Goal: Information Seeking & Learning: Learn about a topic

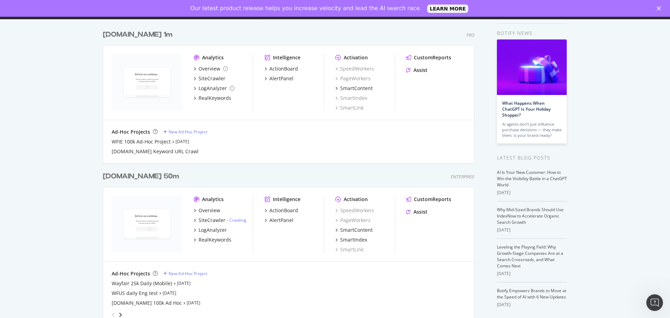
scroll to position [140, 0]
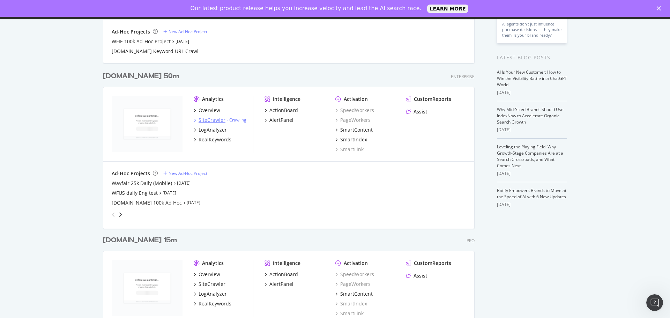
click at [212, 119] on div "SiteCrawler" at bounding box center [211, 120] width 27 height 7
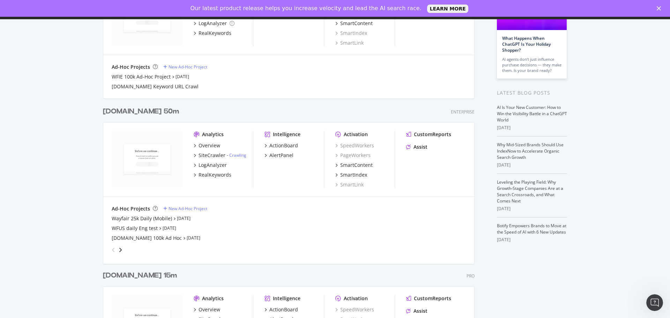
scroll to position [105, 0]
click at [217, 156] on div "SiteCrawler" at bounding box center [211, 154] width 27 height 7
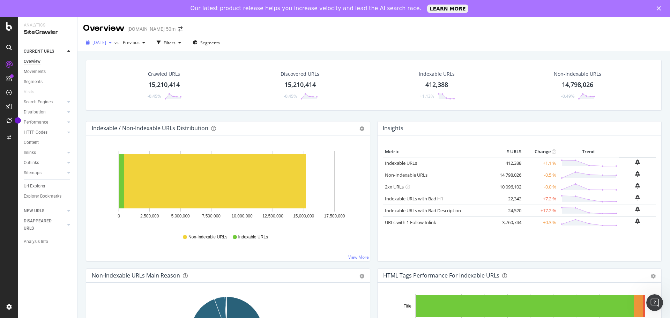
click at [112, 42] on icon "button" at bounding box center [110, 42] width 3 height 4
click at [175, 76] on div "Crawled URLs" at bounding box center [164, 73] width 32 height 7
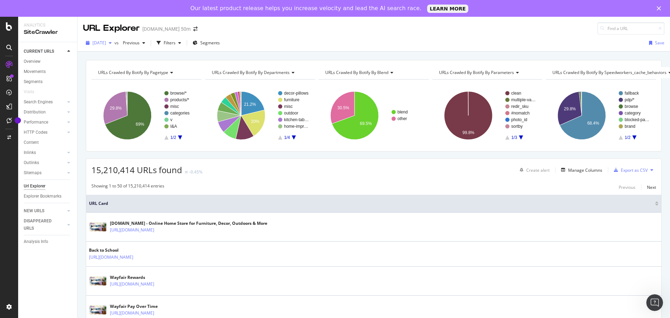
click at [114, 43] on div "button" at bounding box center [110, 43] width 8 height 4
click at [184, 47] on div "Filters" at bounding box center [169, 43] width 30 height 10
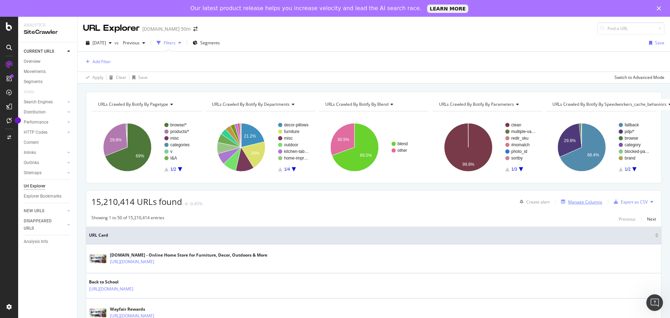
click at [578, 198] on div "Manage Columns" at bounding box center [580, 202] width 44 height 8
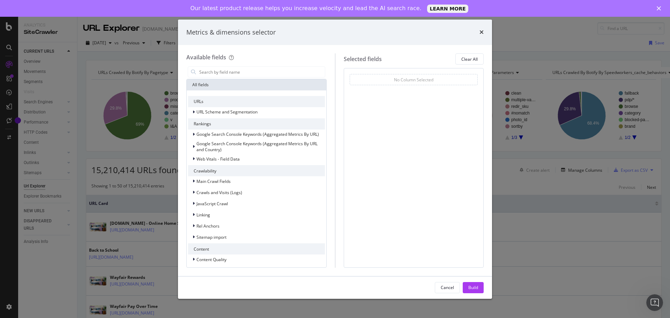
click at [521, 188] on div "Metrics & dimensions selector Available fields All fields URLs URL Scheme and S…" at bounding box center [335, 159] width 670 height 318
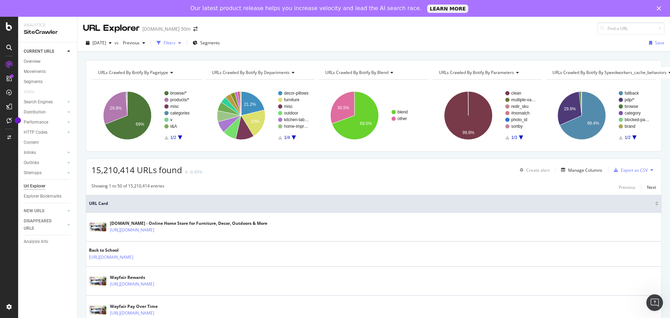
click at [184, 42] on div "button" at bounding box center [179, 43] width 8 height 4
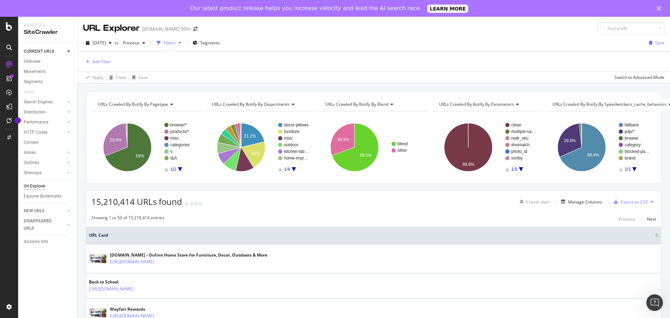
click at [107, 56] on div "Add Filter" at bounding box center [373, 62] width 581 height 20
click at [102, 62] on div "Add Filter" at bounding box center [101, 62] width 18 height 6
click at [209, 58] on div "Add Filter" at bounding box center [373, 62] width 581 height 20
click at [164, 42] on div "button" at bounding box center [159, 43] width 10 height 10
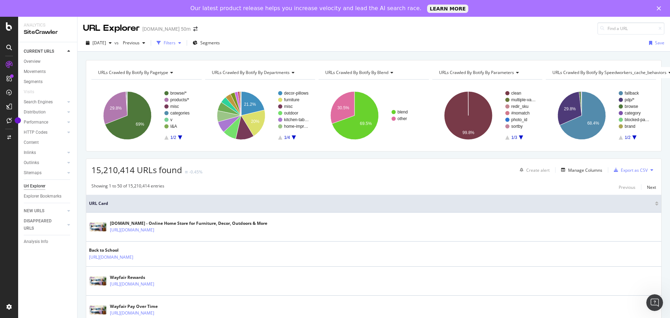
click at [164, 45] on div "button" at bounding box center [159, 43] width 10 height 10
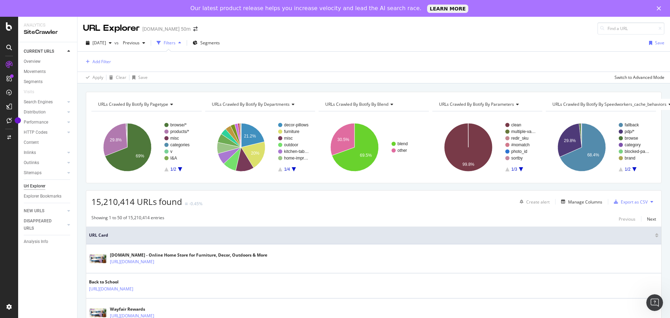
click at [142, 67] on div "Add Filter" at bounding box center [373, 62] width 581 height 20
click at [95, 61] on div "Add Filter" at bounding box center [101, 62] width 18 height 6
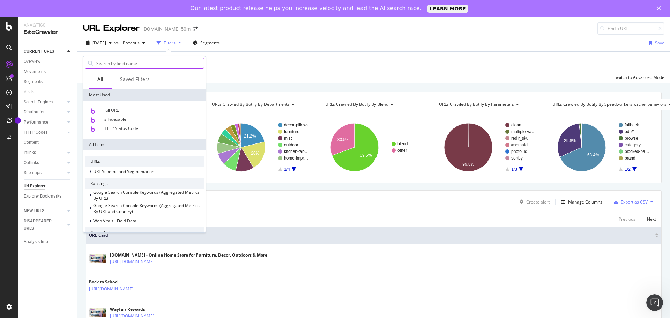
click at [121, 63] on input "text" at bounding box center [150, 63] width 108 height 10
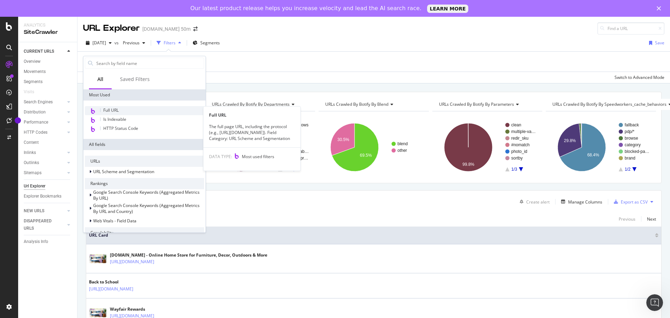
click at [117, 111] on span "Full URL" at bounding box center [110, 110] width 15 height 6
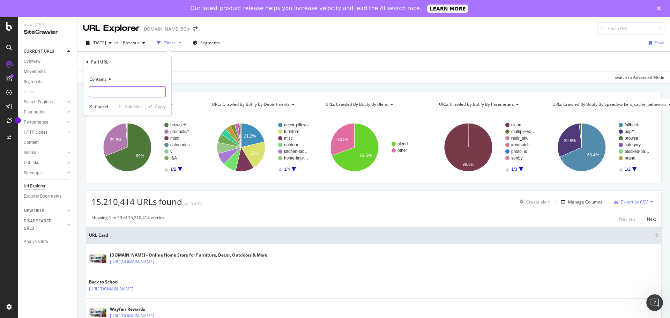
click at [112, 94] on input "text" at bounding box center [127, 91] width 76 height 11
type input "/sb2/"
click at [155, 105] on div "Apply" at bounding box center [160, 107] width 11 height 6
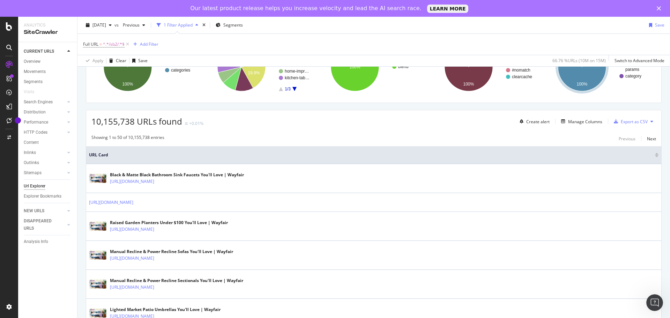
scroll to position [35, 0]
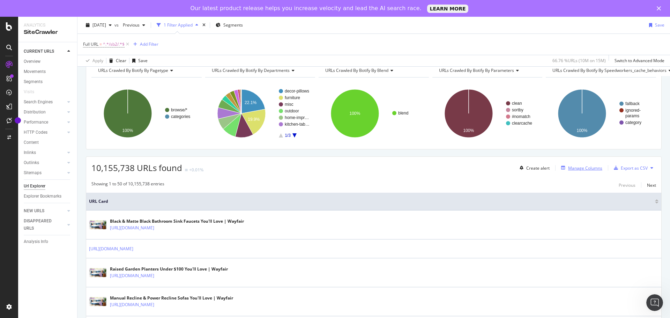
click at [578, 168] on div "Manage Columns" at bounding box center [585, 168] width 34 height 6
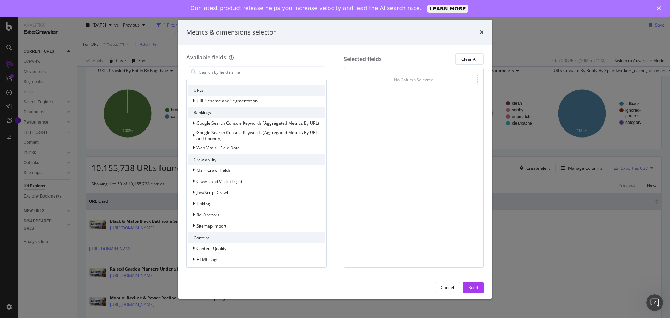
scroll to position [0, 0]
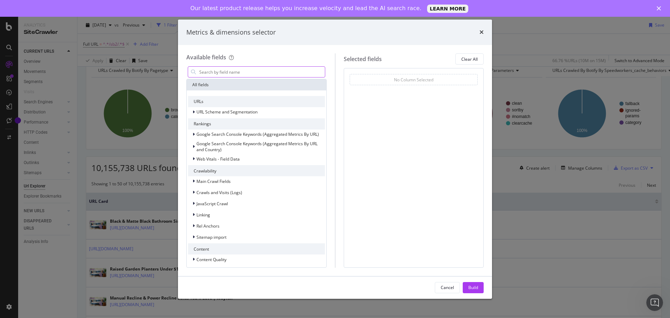
click at [202, 69] on input "modal" at bounding box center [261, 72] width 126 height 10
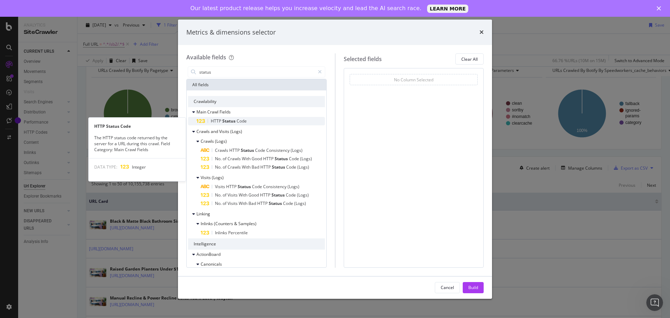
type input "status"
click at [254, 120] on div "HTTP Status Code" at bounding box center [260, 121] width 128 height 8
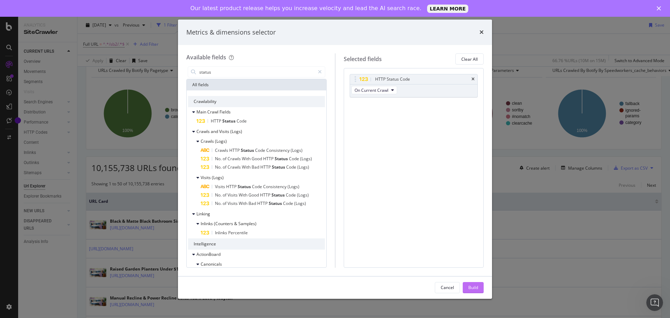
click at [474, 288] on div "Build" at bounding box center [473, 287] width 10 height 6
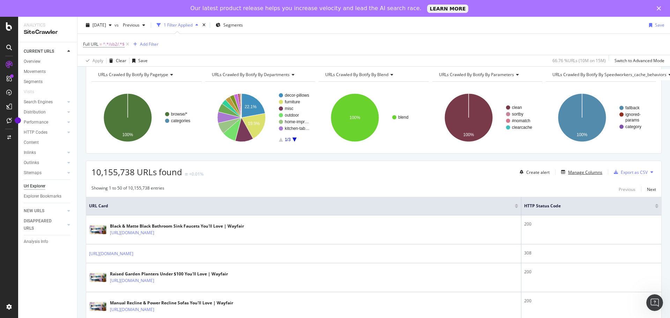
scroll to position [70, 0]
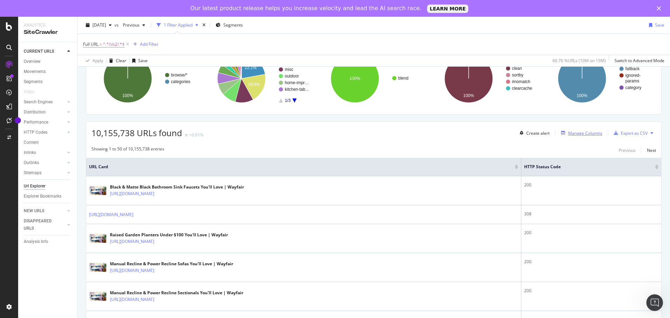
click at [585, 135] on div "Manage Columns" at bounding box center [585, 133] width 34 height 6
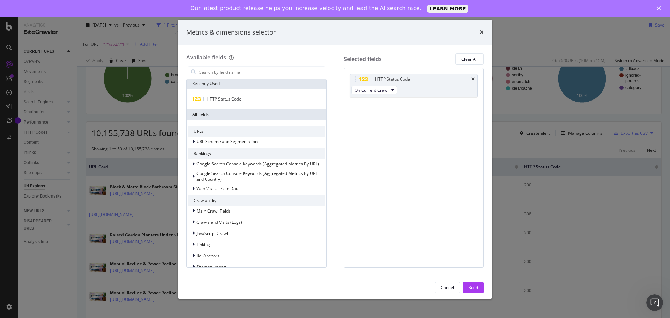
scroll to position [0, 0]
click at [241, 73] on input "modal" at bounding box center [261, 72] width 126 height 10
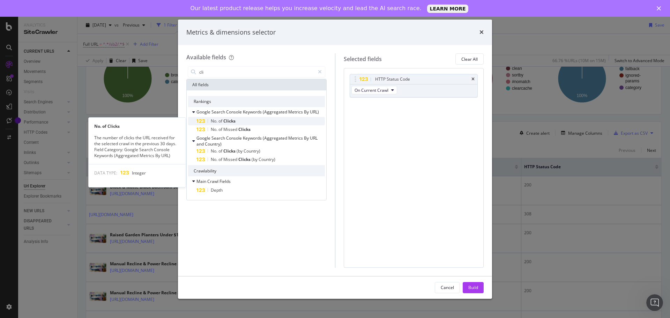
type input "cli"
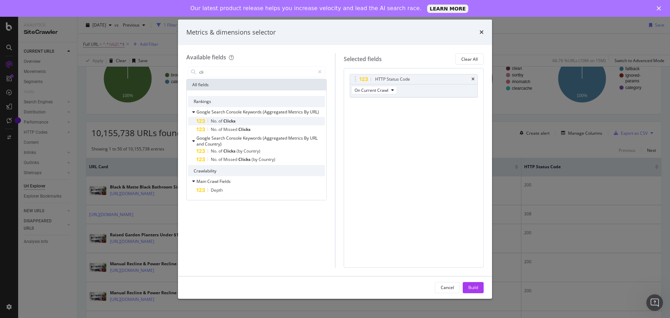
click at [244, 123] on div "No. of Clicks" at bounding box center [260, 121] width 128 height 8
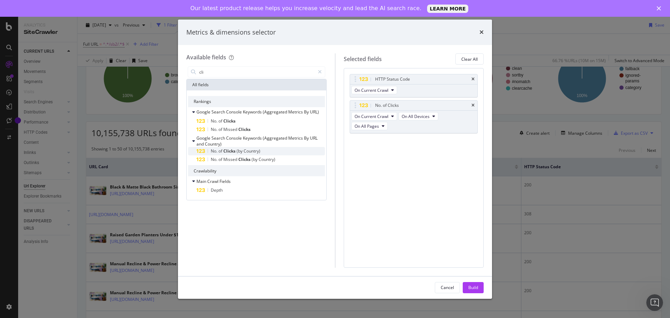
click at [243, 151] on span "(by" at bounding box center [240, 151] width 7 height 6
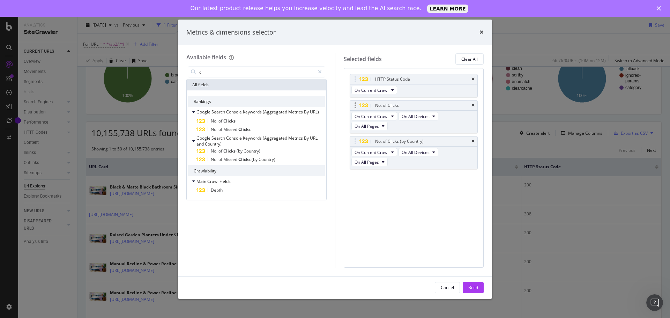
click at [471, 105] on div "No. of Clicks" at bounding box center [414, 105] width 128 height 10
click at [473, 104] on icon "times" at bounding box center [472, 105] width 3 height 4
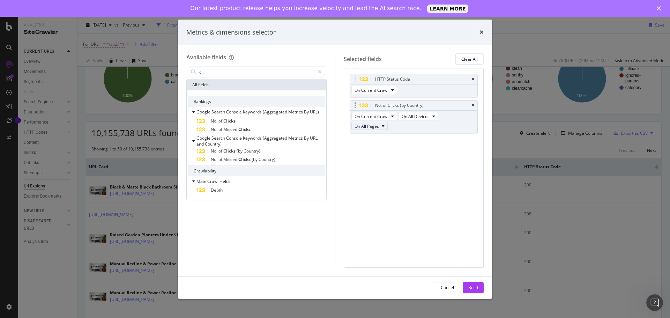
click at [380, 128] on button "On All Pages" at bounding box center [369, 126] width 36 height 8
click at [412, 119] on button "On All Devices" at bounding box center [418, 116] width 40 height 8
click at [378, 177] on div "HTTP Status Code On Current Crawl No. of Clicks (by Country) On Current Crawl O…" at bounding box center [414, 167] width 140 height 199
click at [371, 117] on span "On Current Crawl" at bounding box center [371, 116] width 34 height 6
click at [390, 143] on span "On Compared Crawl" at bounding box center [376, 141] width 39 height 6
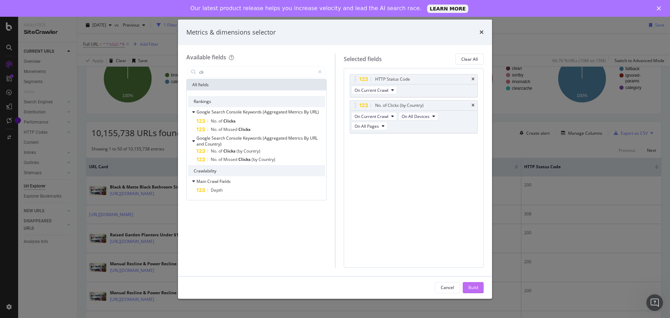
click at [468, 287] on div "Build" at bounding box center [473, 287] width 10 height 6
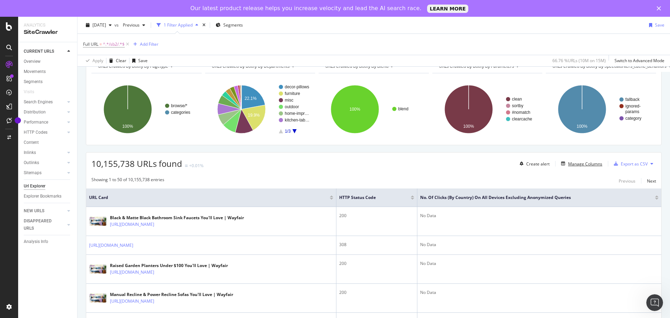
scroll to position [70, 0]
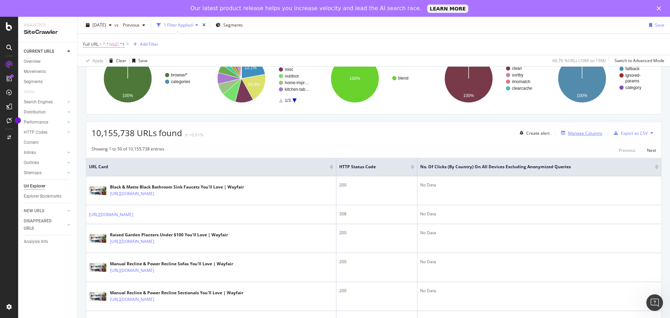
click at [576, 133] on div "Manage Columns" at bounding box center [585, 133] width 34 height 6
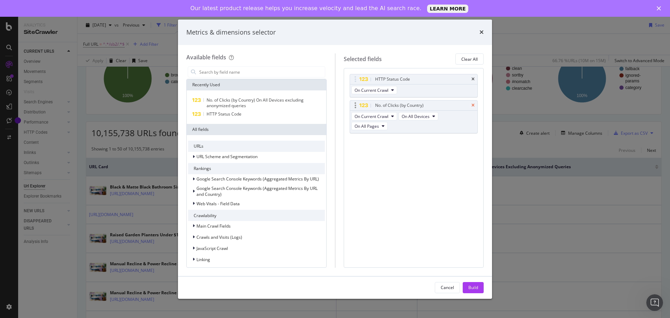
click at [472, 104] on icon "times" at bounding box center [472, 105] width 3 height 4
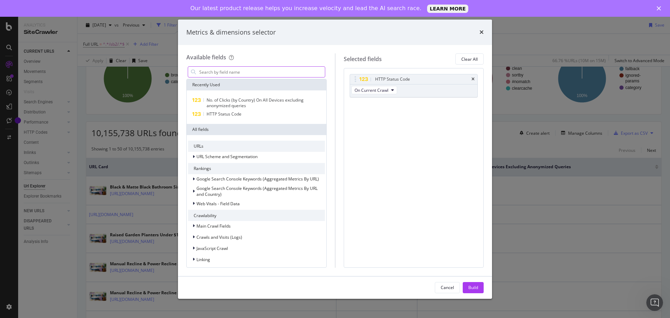
click at [211, 72] on input "modal" at bounding box center [261, 72] width 126 height 10
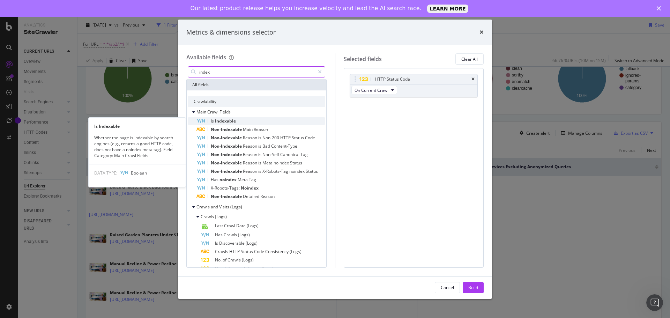
type input "index"
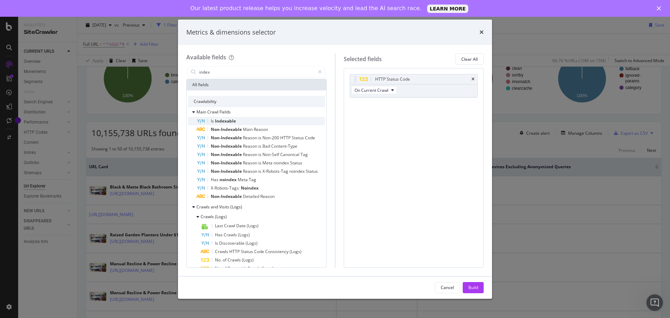
click at [236, 120] on div "Is Indexable" at bounding box center [260, 121] width 128 height 8
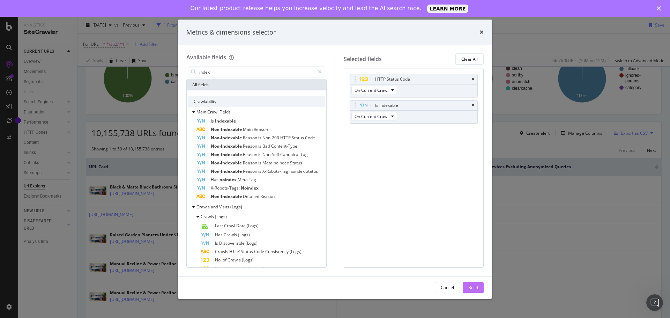
click at [475, 290] on div "Build" at bounding box center [473, 287] width 10 height 6
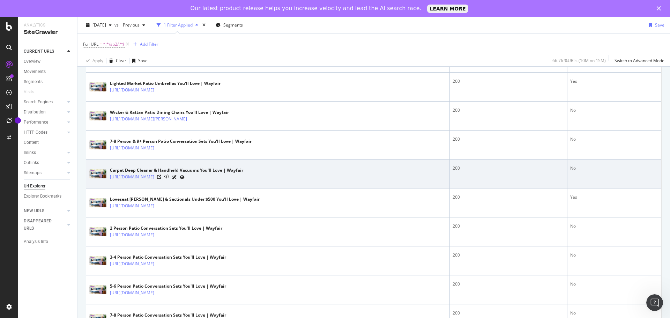
scroll to position [314, 0]
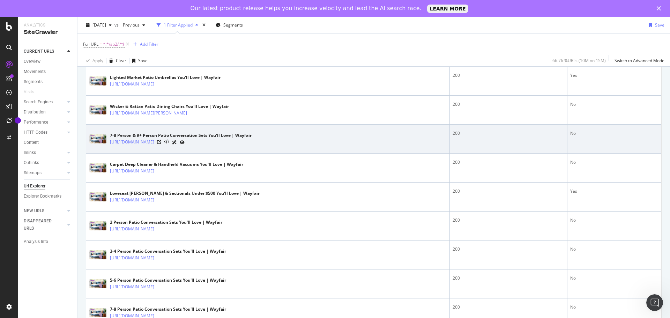
click at [154, 143] on link "[URL][DOMAIN_NAME]" at bounding box center [132, 141] width 44 height 7
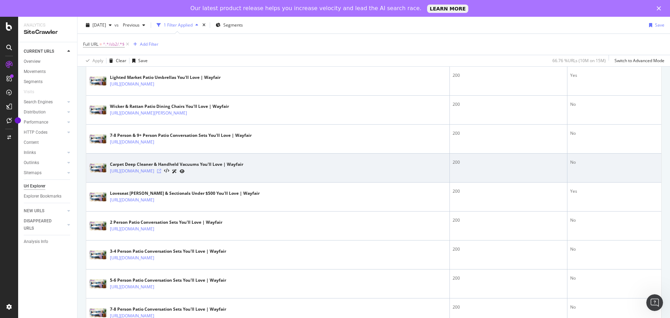
click at [161, 169] on icon at bounding box center [159, 171] width 4 height 4
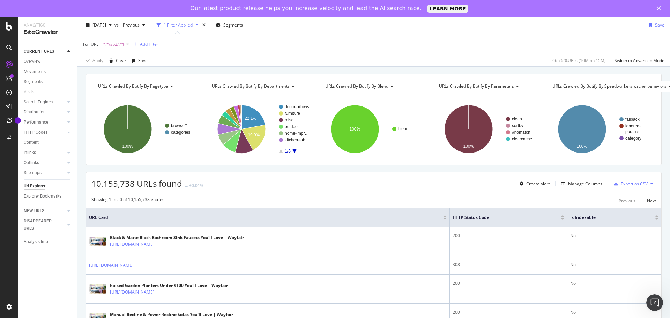
scroll to position [0, 0]
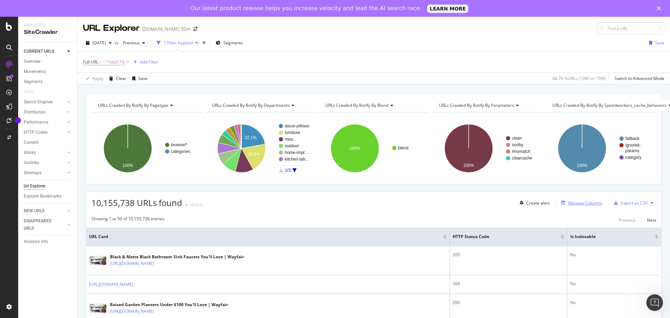
click at [582, 204] on div "Manage Columns" at bounding box center [585, 203] width 34 height 6
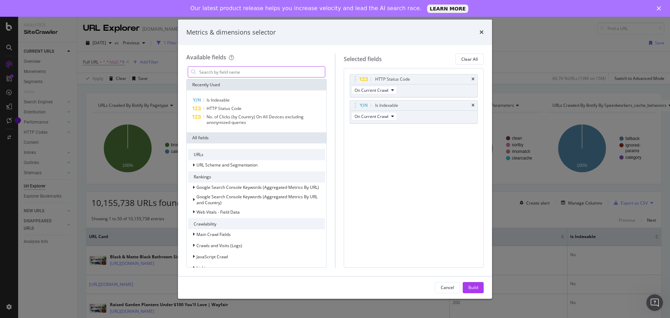
click at [250, 74] on input "modal" at bounding box center [261, 72] width 126 height 10
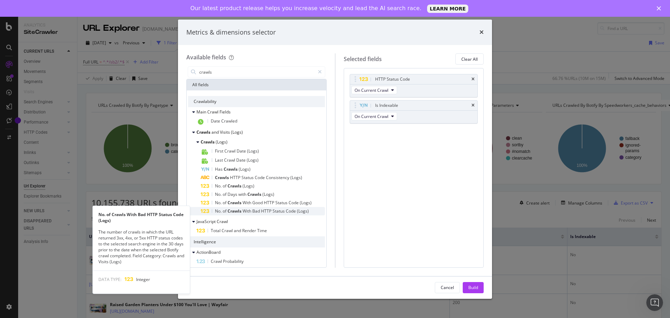
scroll to position [4, 0]
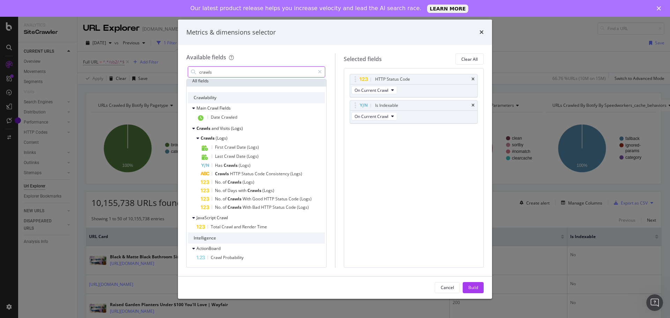
click at [260, 72] on input "crawls" at bounding box center [256, 72] width 116 height 10
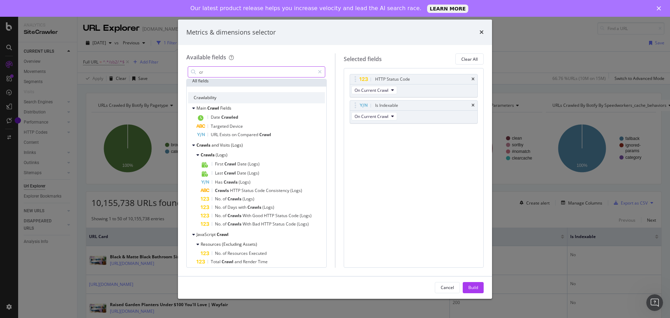
type input "c"
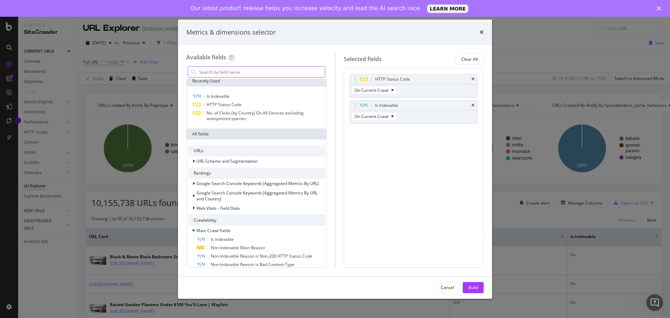
scroll to position [57, 0]
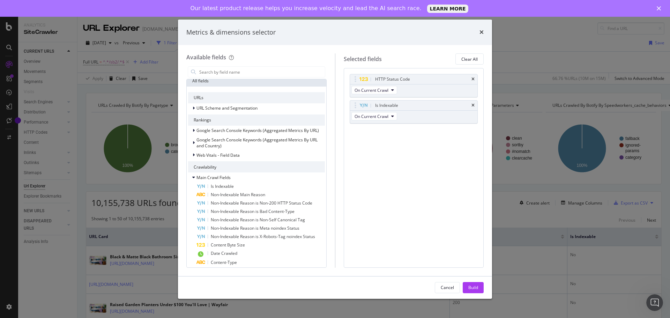
click at [483, 32] on div "Metrics & dimensions selector" at bounding box center [335, 33] width 314 height 26
click at [483, 33] on icon "times" at bounding box center [481, 32] width 4 height 6
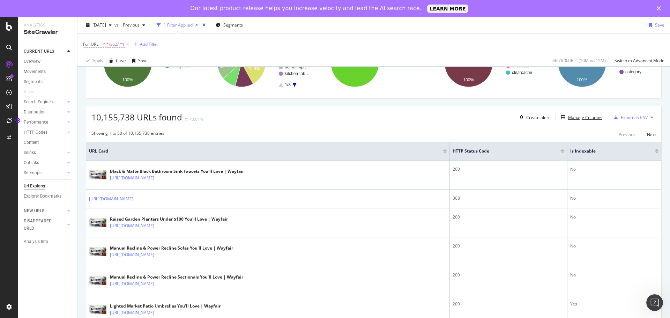
scroll to position [105, 0]
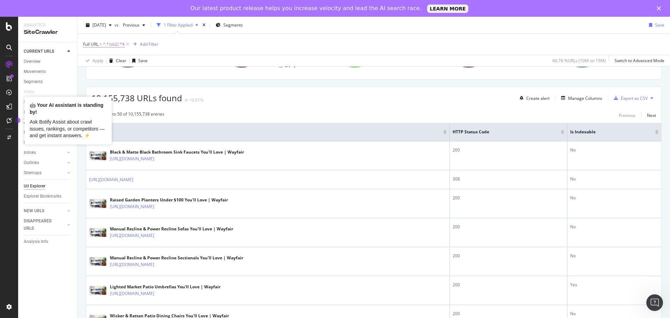
drag, startPoint x: 17, startPoint y: 120, endPoint x: 23, endPoint y: 121, distance: 6.7
click at [23, 121] on body "Analytics SiteCrawler CURRENT URLS Overview Movements Segments Visits Search En…" at bounding box center [335, 176] width 670 height 318
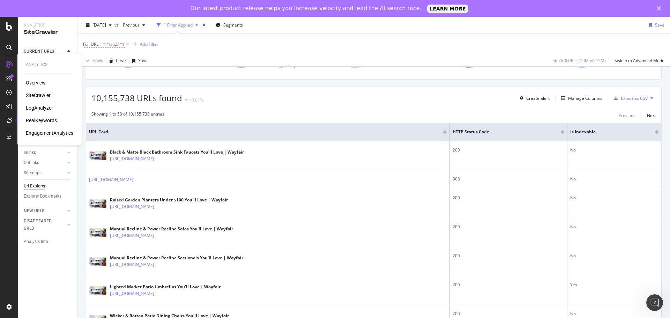
click at [41, 106] on div "LogAnalyzer" at bounding box center [39, 107] width 27 height 7
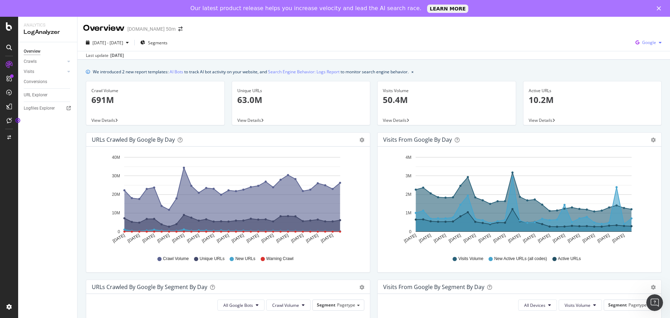
click at [642, 42] on span "Google" at bounding box center [649, 42] width 14 height 6
click at [642, 58] on div "Last update [DATE]" at bounding box center [373, 55] width 592 height 8
click at [111, 92] on div "Crawl Volume" at bounding box center [155, 91] width 128 height 6
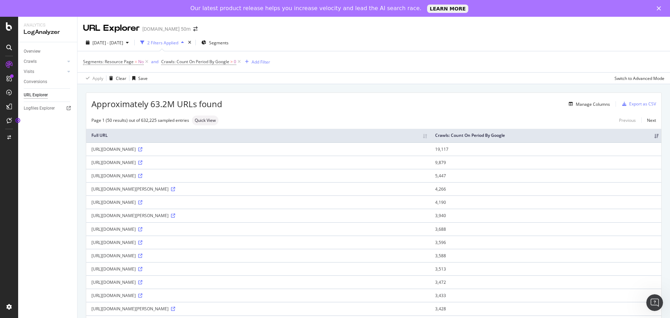
drag, startPoint x: 330, startPoint y: 170, endPoint x: 344, endPoint y: 171, distance: 14.4
click at [344, 165] on div "[URL][DOMAIN_NAME]" at bounding box center [257, 162] width 333 height 6
drag, startPoint x: 601, startPoint y: 170, endPoint x: 584, endPoint y: 170, distance: 16.7
click at [584, 169] on td "9,879" at bounding box center [545, 162] width 231 height 13
click at [611, 164] on td "9,879" at bounding box center [545, 162] width 231 height 13
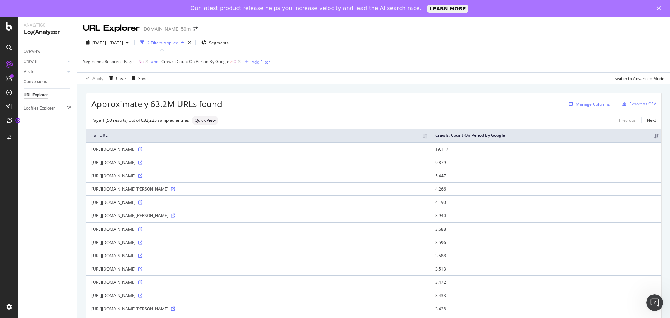
click at [582, 104] on div "Manage Columns" at bounding box center [593, 104] width 34 height 6
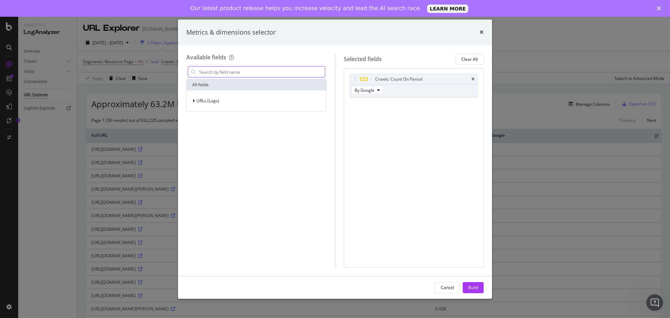
click at [258, 71] on input "modal" at bounding box center [261, 72] width 126 height 10
type input "i"
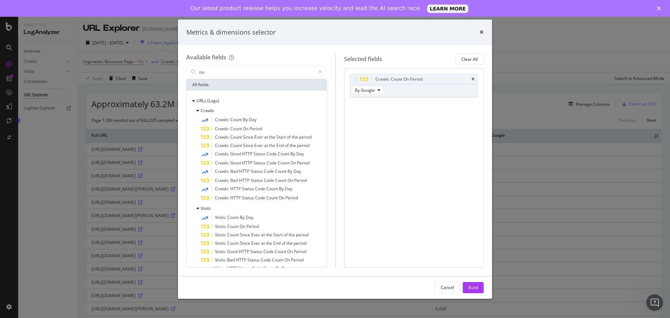
type input "n"
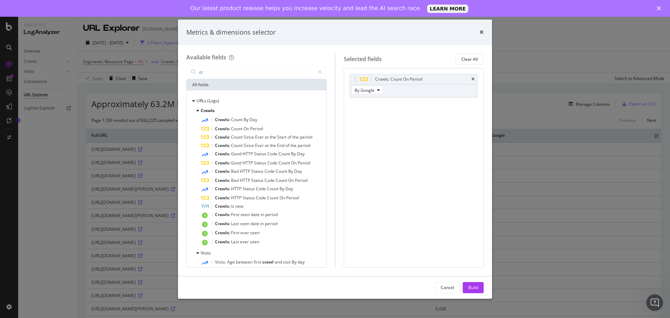
type input "c"
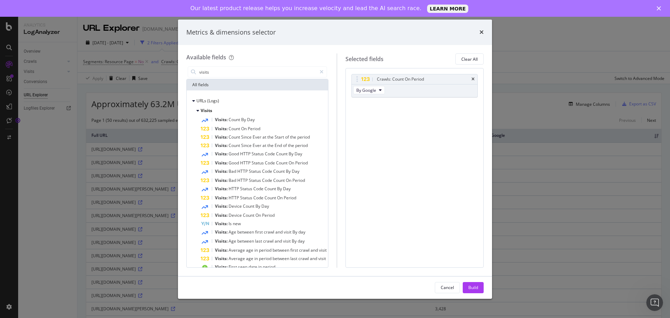
drag, startPoint x: 255, startPoint y: 70, endPoint x: 167, endPoint y: 75, distance: 88.0
click at [167, 75] on div "Metrics & dimensions selector Available fields visits All fields URLs (Logs) Vi…" at bounding box center [335, 159] width 670 height 318
type input "visits"
click at [486, 30] on div "Metrics & dimensions selector" at bounding box center [335, 33] width 314 height 26
click at [483, 31] on icon "times" at bounding box center [481, 32] width 4 height 6
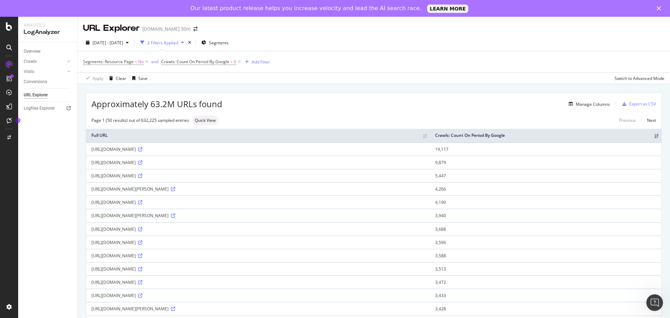
drag, startPoint x: 258, startPoint y: 171, endPoint x: 269, endPoint y: 168, distance: 10.3
click at [269, 165] on div "[URL][DOMAIN_NAME]" at bounding box center [257, 162] width 333 height 6
click at [578, 99] on div "Approximately 63.2M URLs found Manage Columns Export as CSV" at bounding box center [373, 101] width 575 height 17
click at [578, 102] on div "Manage Columns" at bounding box center [593, 104] width 34 height 6
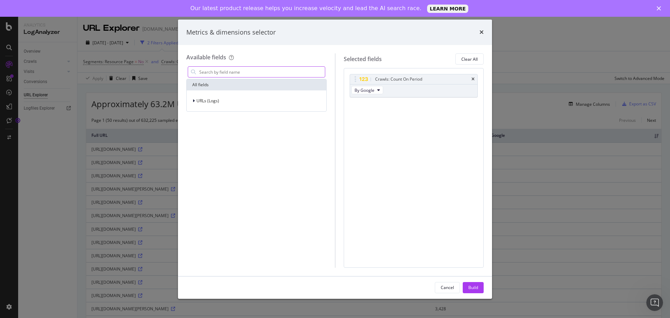
click at [233, 68] on input "modal" at bounding box center [261, 72] width 126 height 10
type input "r"
click at [253, 69] on input "modal" at bounding box center [261, 72] width 126 height 10
type input "r"
click at [481, 33] on icon "times" at bounding box center [481, 32] width 4 height 6
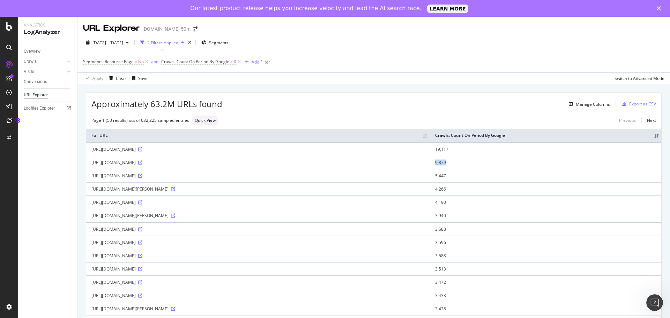
drag, startPoint x: 586, startPoint y: 166, endPoint x: 602, endPoint y: 164, distance: 16.2
click at [602, 164] on td "9,879" at bounding box center [545, 162] width 231 height 13
click at [142, 165] on icon at bounding box center [140, 162] width 4 height 4
